Goal: Task Accomplishment & Management: Use online tool/utility

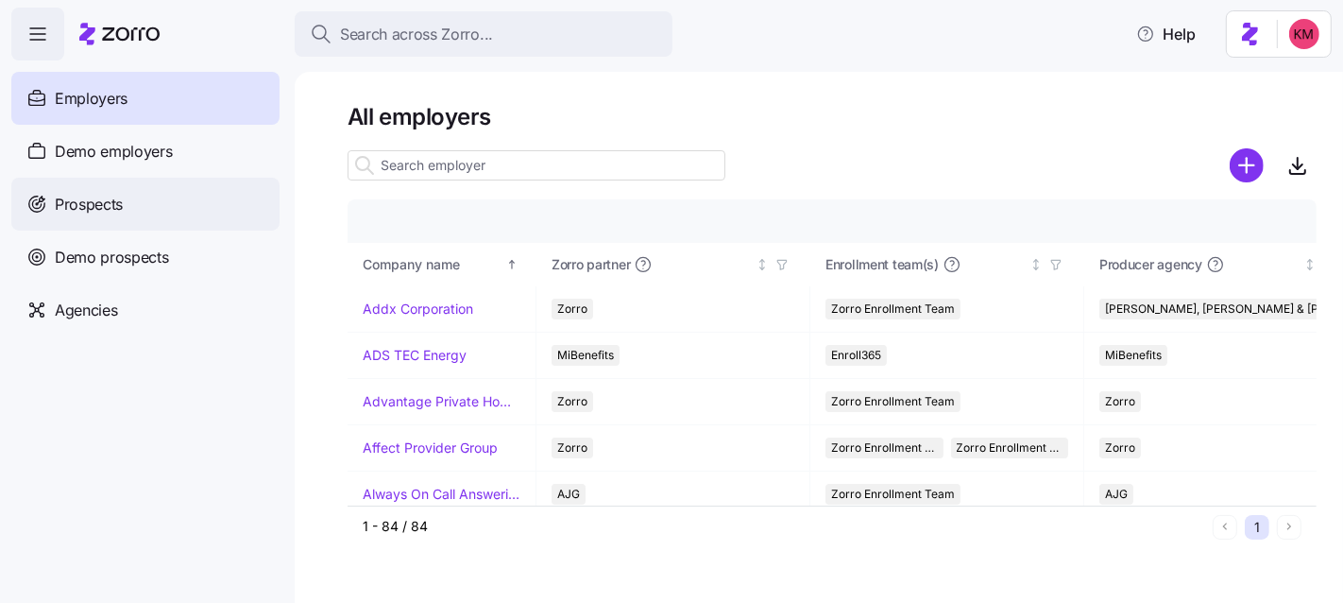
click at [177, 188] on div "Prospects" at bounding box center [145, 204] width 268 height 53
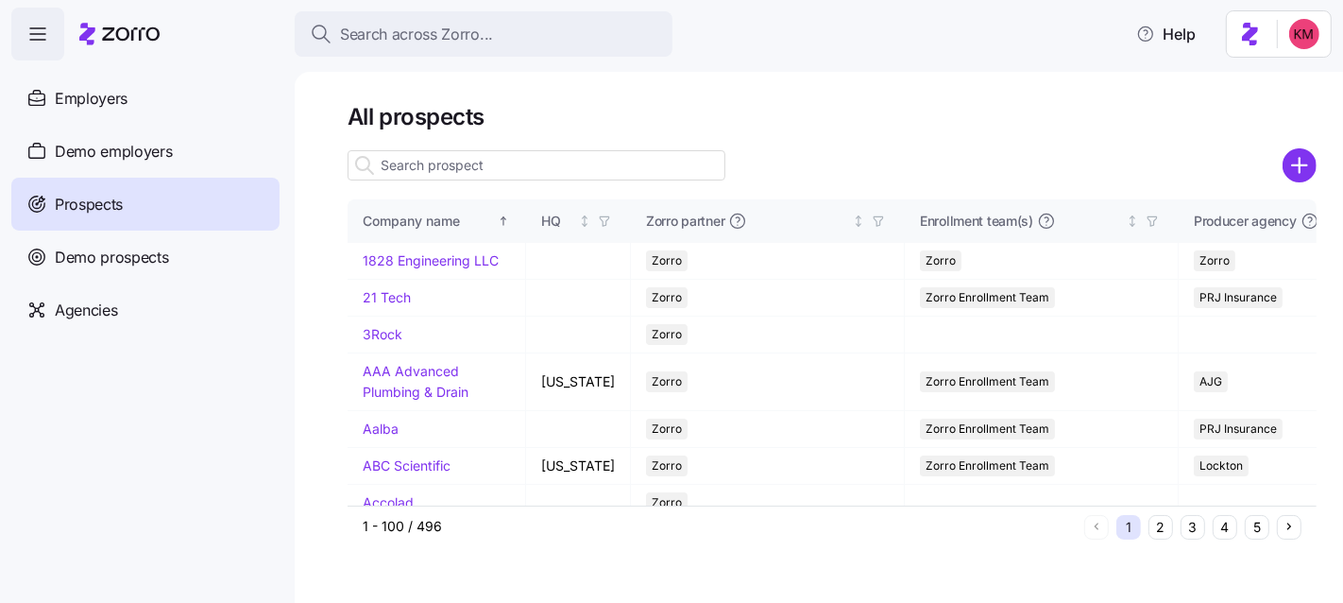
click at [609, 171] on input at bounding box center [537, 165] width 378 height 30
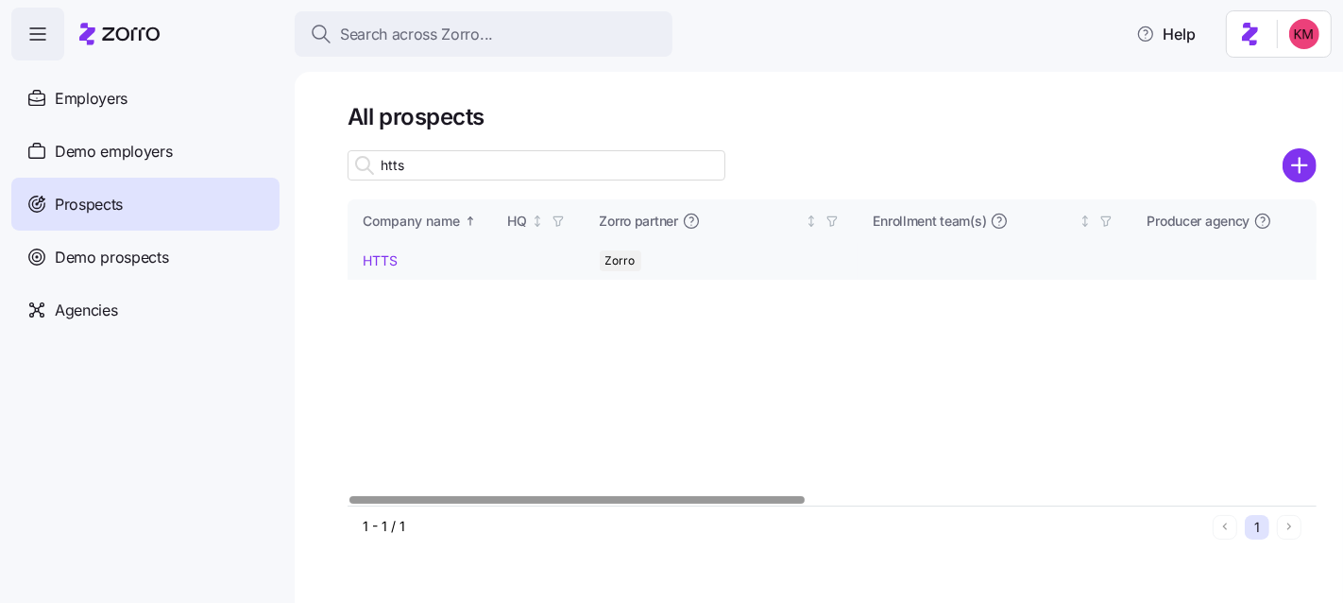
type input "htts"
click at [384, 260] on link "HTTS" at bounding box center [380, 260] width 35 height 16
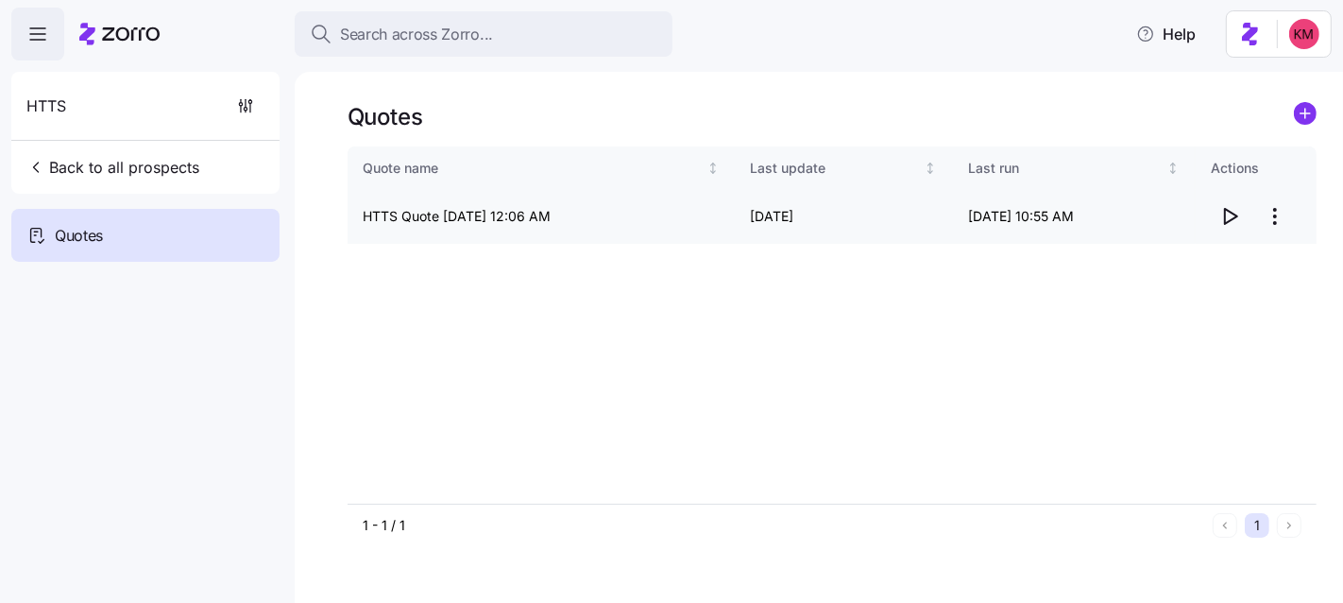
click at [1236, 213] on icon "button" at bounding box center [1230, 216] width 23 height 23
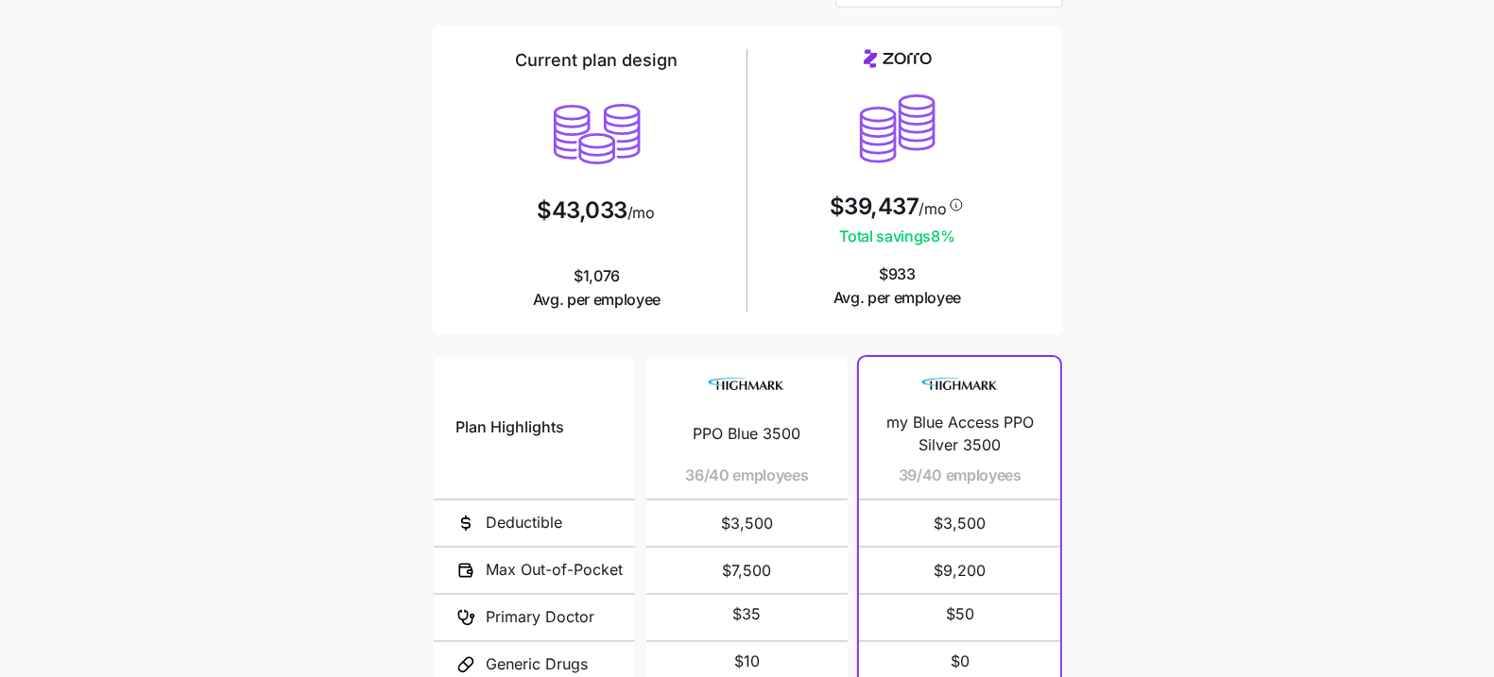
scroll to position [352, 0]
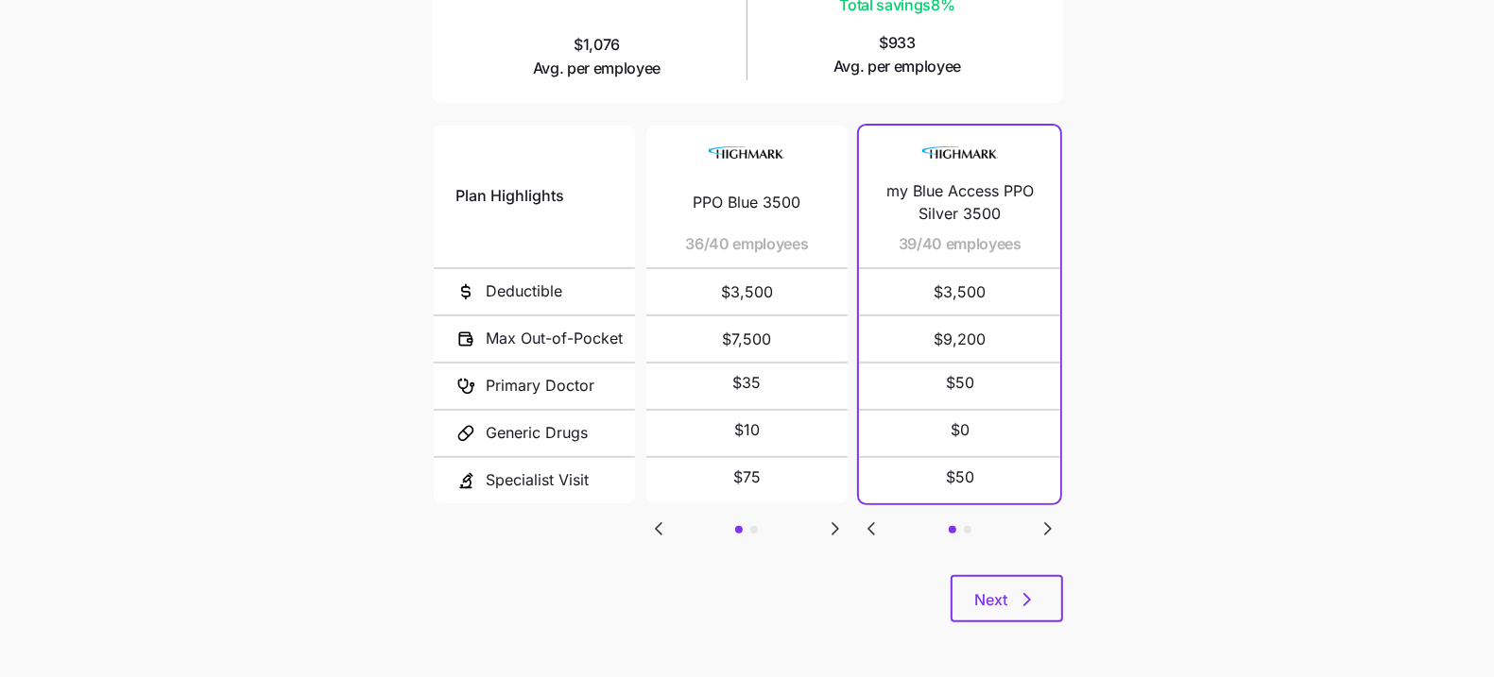
click at [968, 203] on span "my Blue Access PPO Silver 3500" at bounding box center [959, 203] width 156 height 47
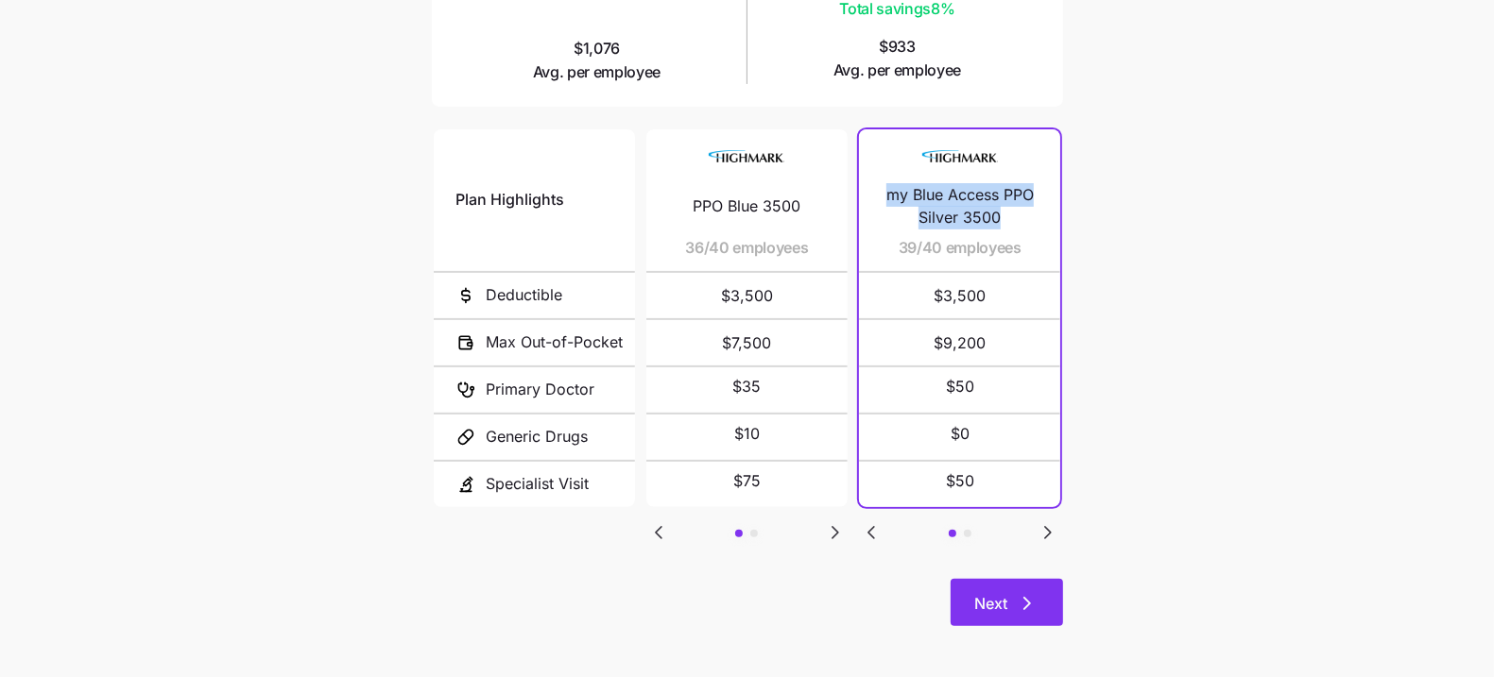
scroll to position [348, 0]
click at [1022, 624] on button "Next" at bounding box center [1006, 603] width 112 height 47
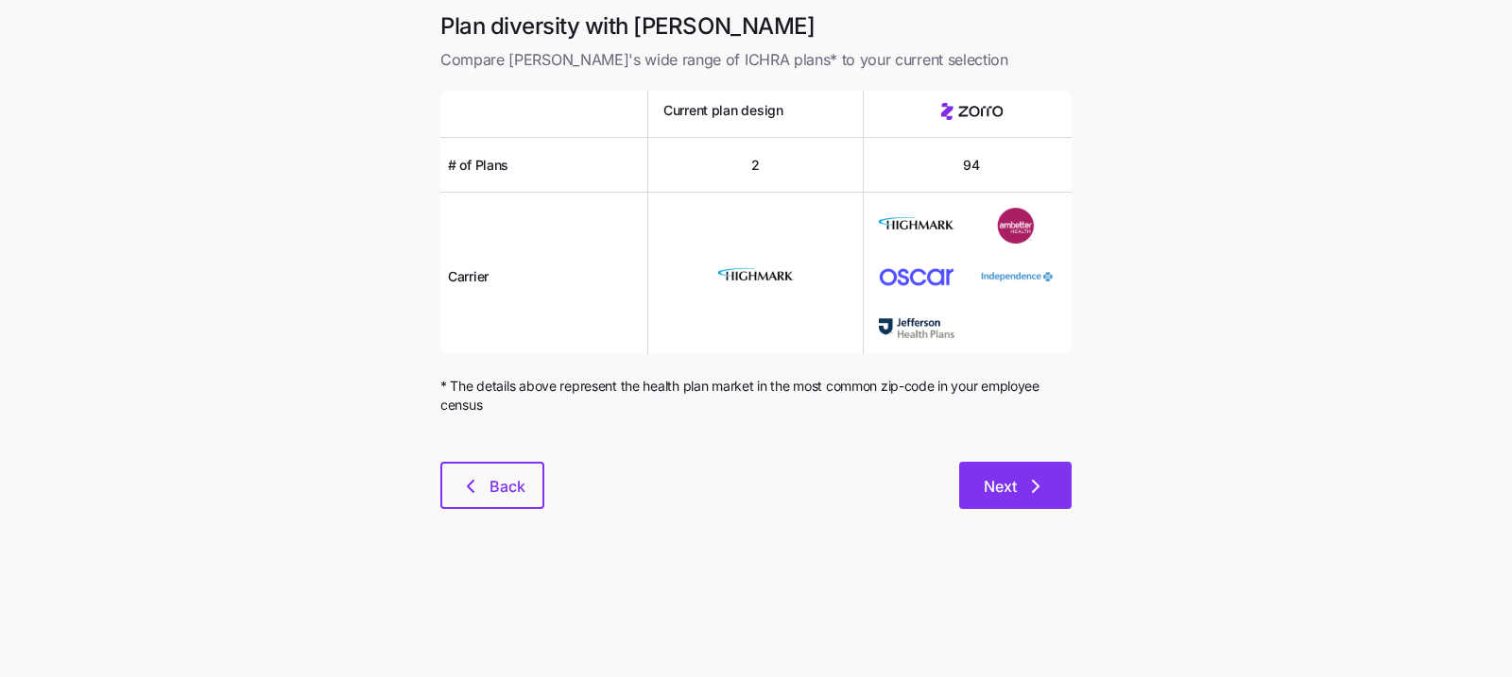
click at [1001, 466] on button "Next" at bounding box center [1015, 485] width 112 height 47
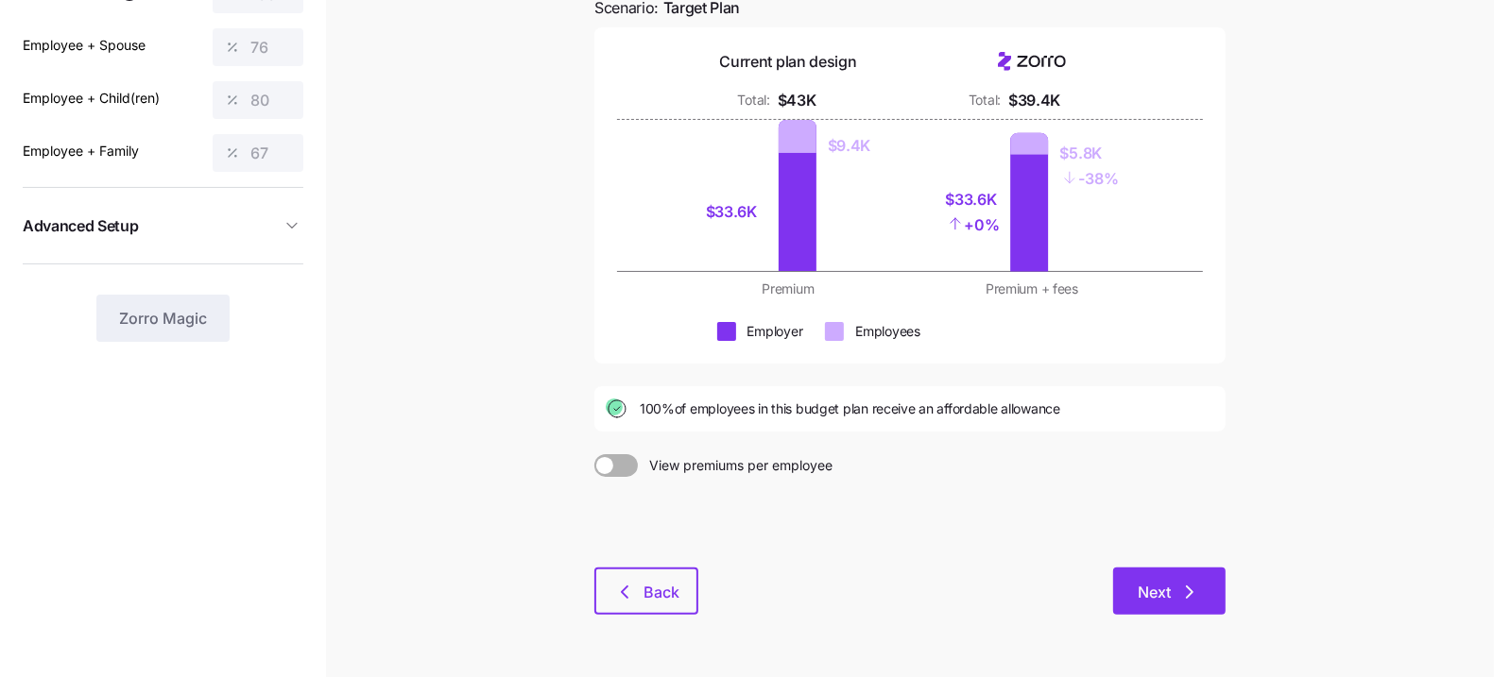
scroll to position [249, 0]
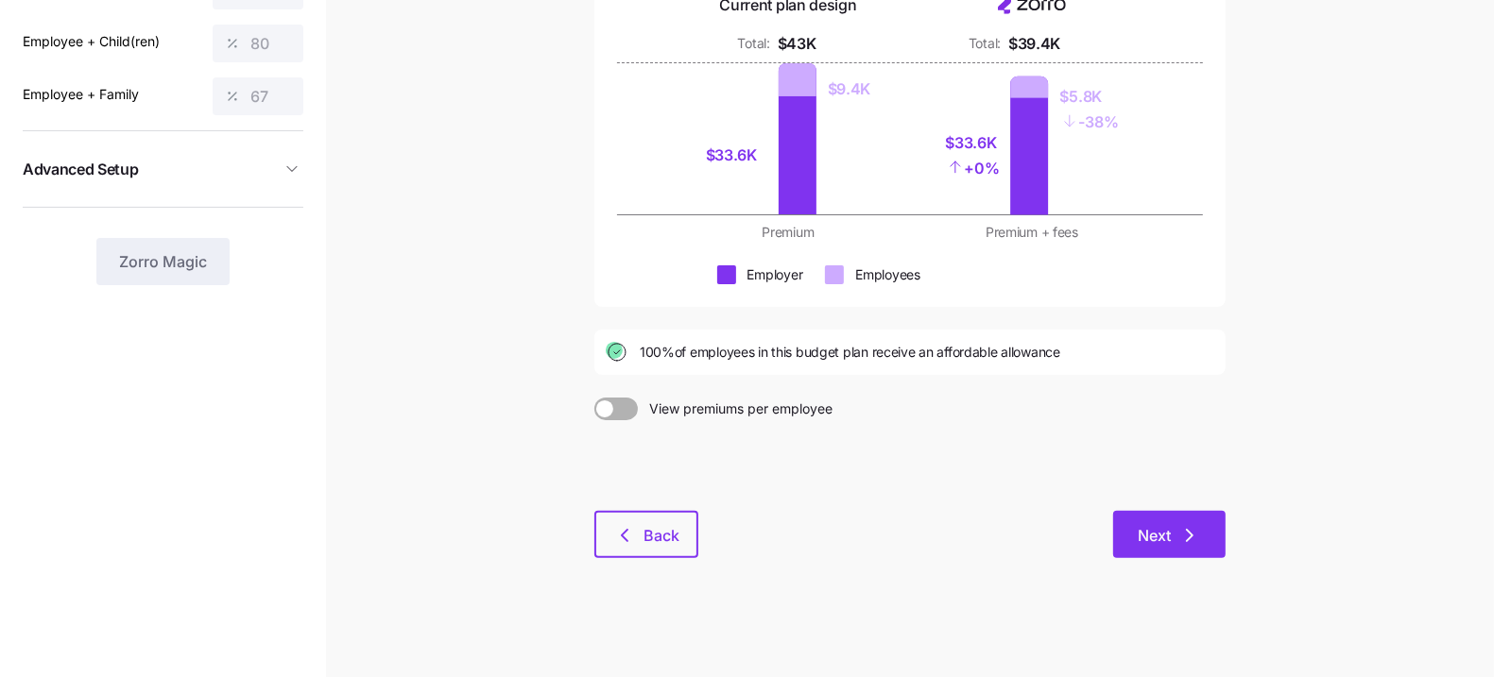
click at [1206, 543] on button "Next" at bounding box center [1169, 534] width 112 height 47
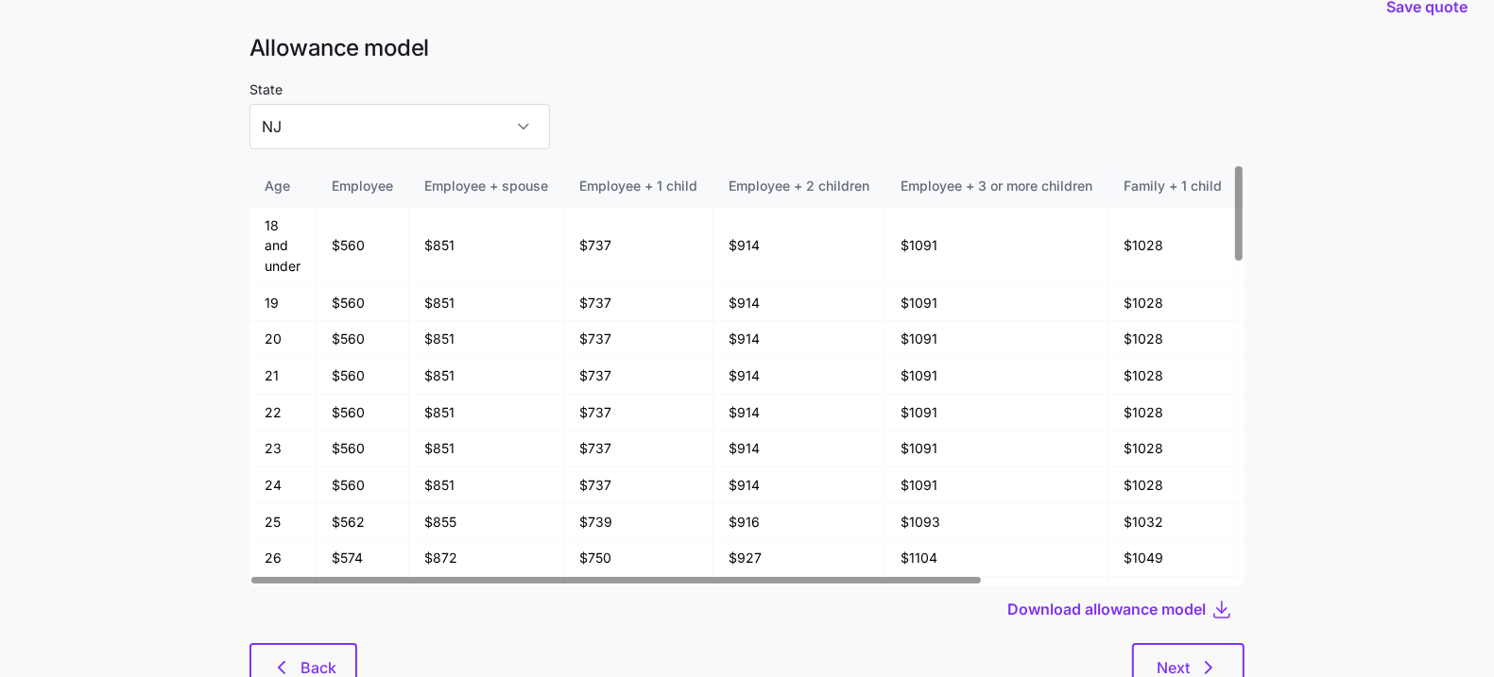
scroll to position [32, 0]
click at [1151, 609] on span "Download allowance model" at bounding box center [1106, 608] width 198 height 23
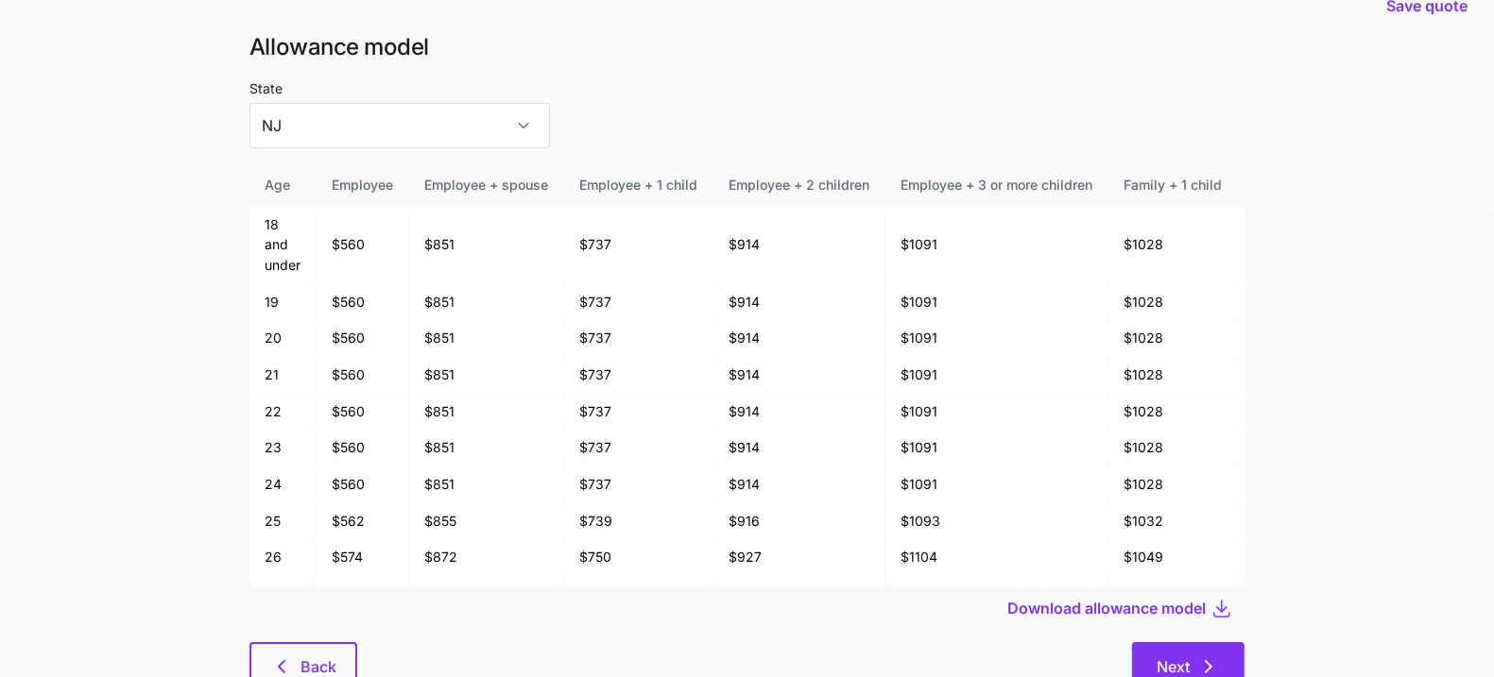
click at [1226, 667] on button "Next" at bounding box center [1188, 665] width 112 height 47
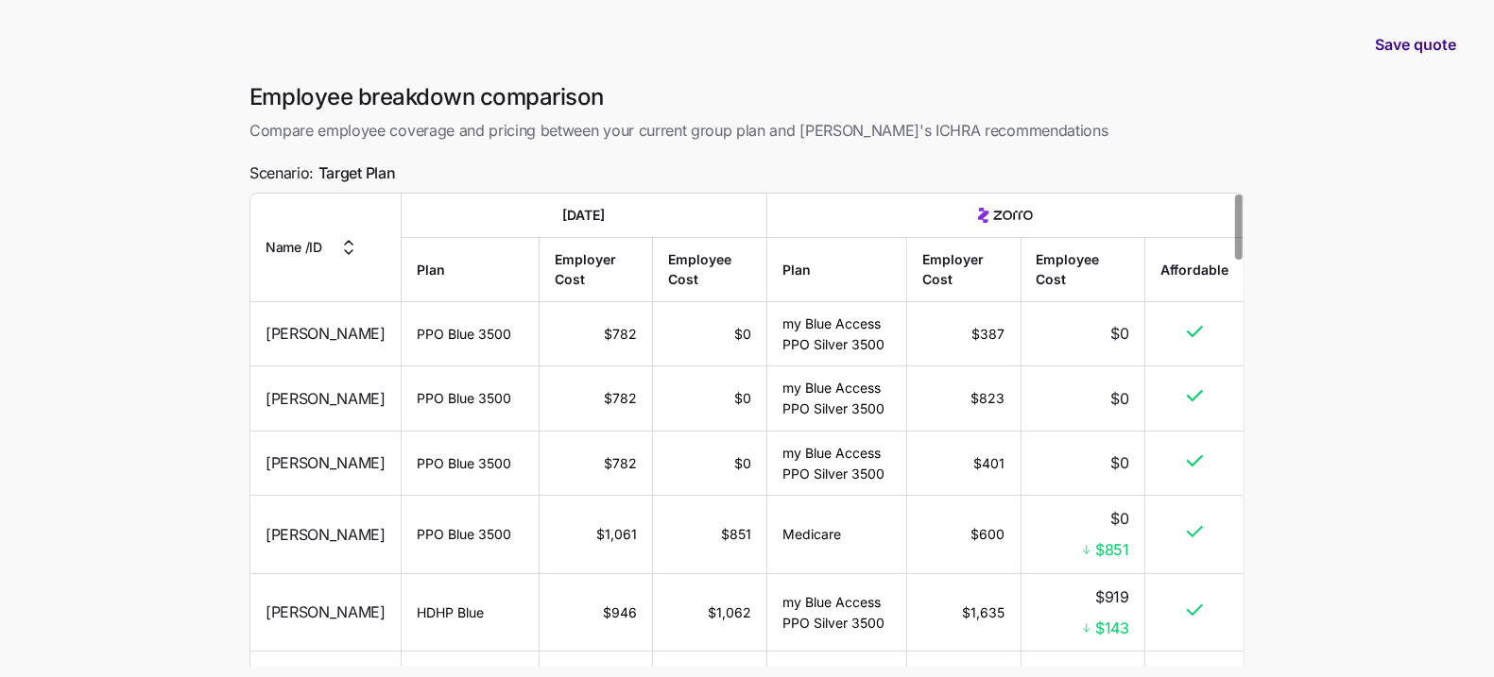
click at [1395, 43] on span "Save quote" at bounding box center [1415, 44] width 81 height 23
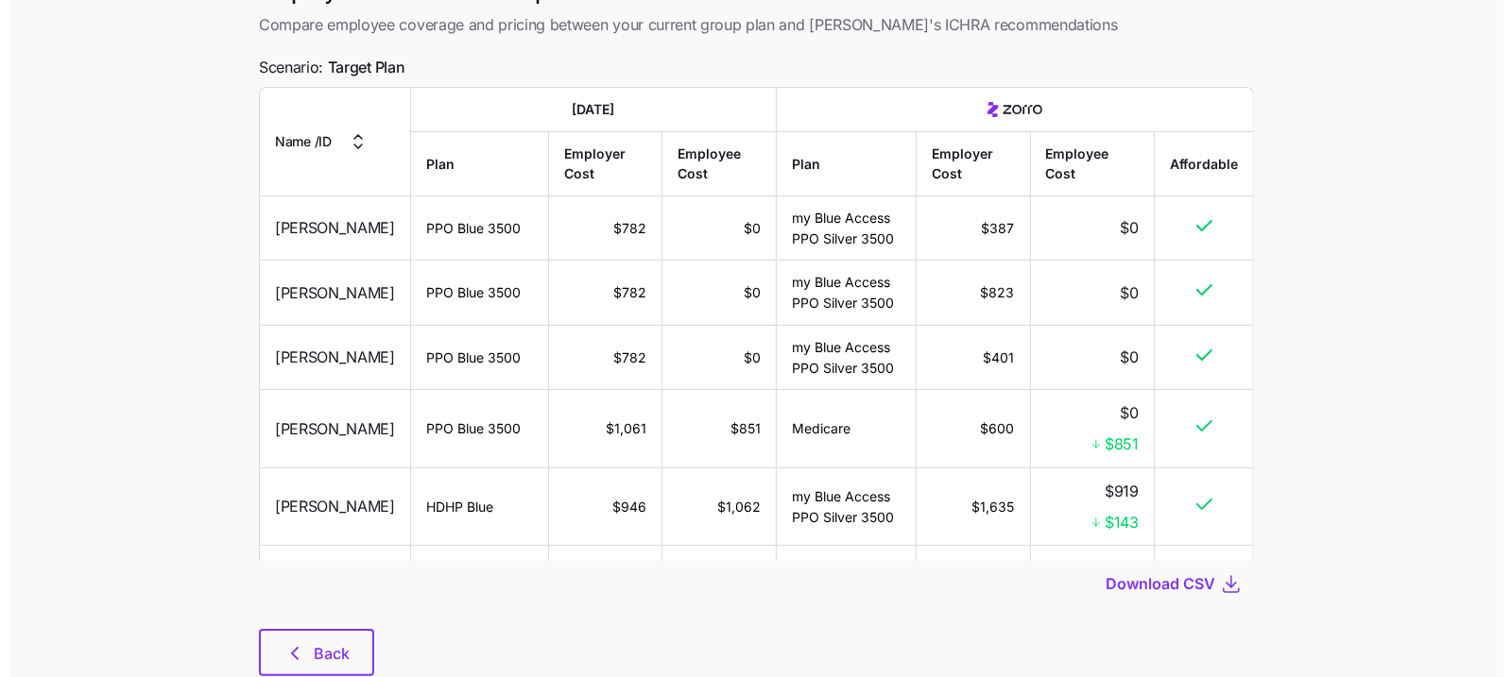
scroll to position [165, 0]
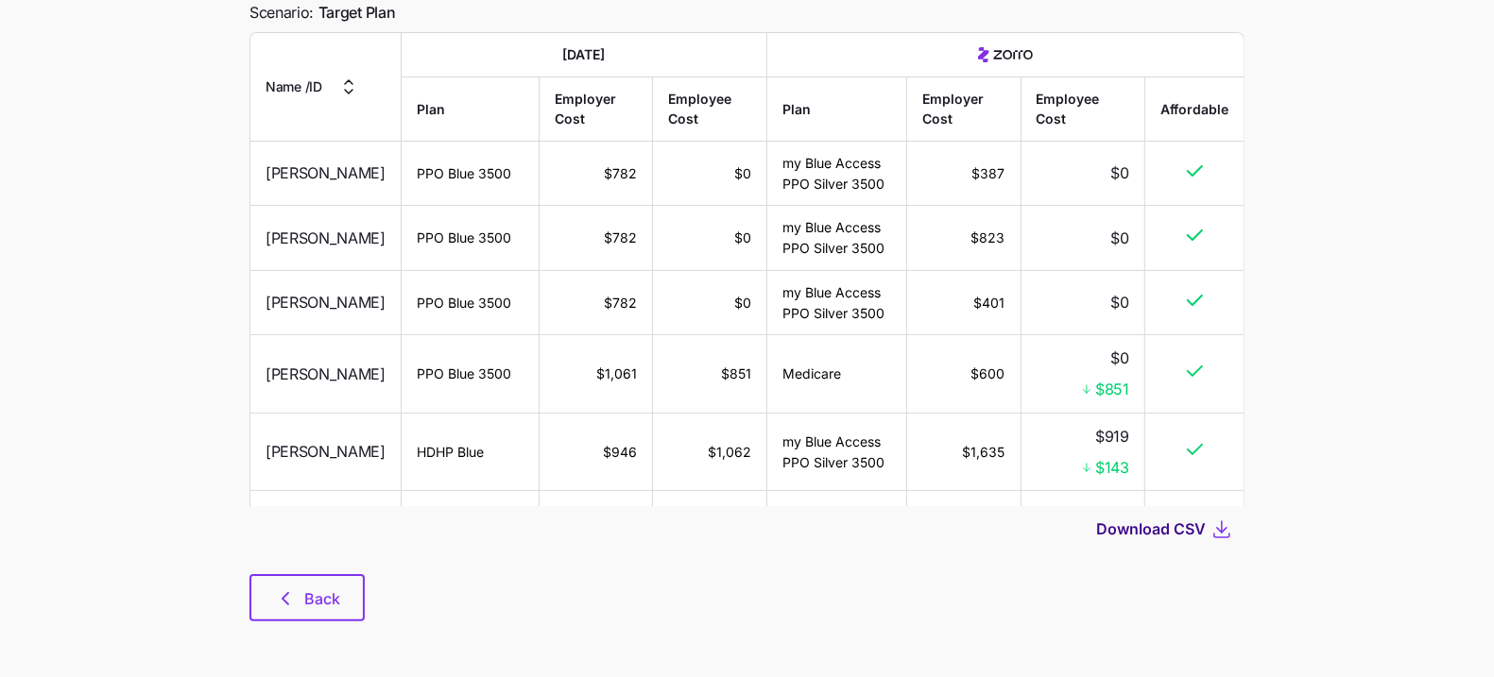
click at [1165, 532] on span "Download CSV" at bounding box center [1151, 529] width 110 height 23
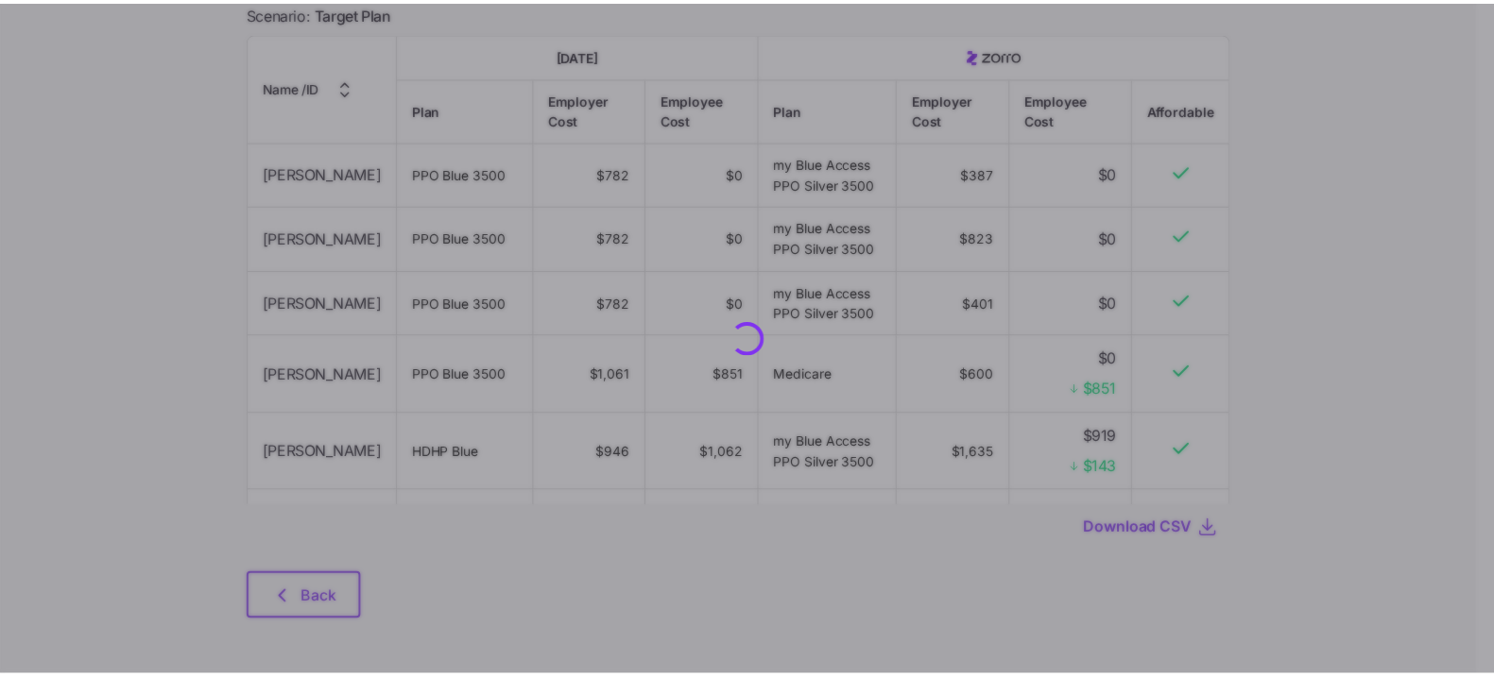
scroll to position [0, 0]
